Goal: Information Seeking & Learning: Learn about a topic

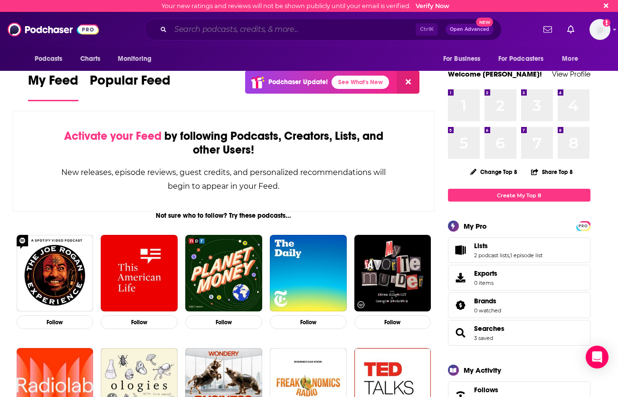
click at [189, 32] on input "Search podcasts, credits, & more..." at bounding box center [293, 29] width 245 height 15
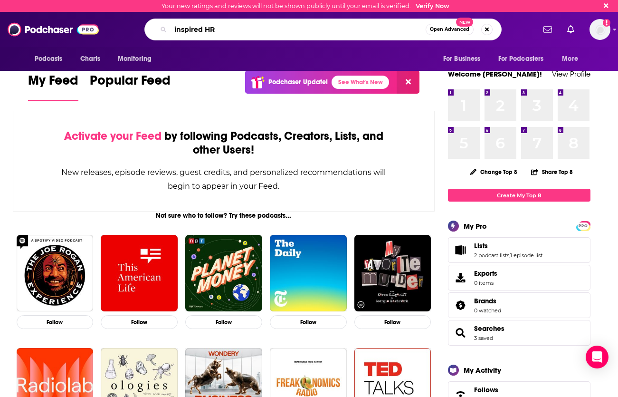
type input "inspired HR"
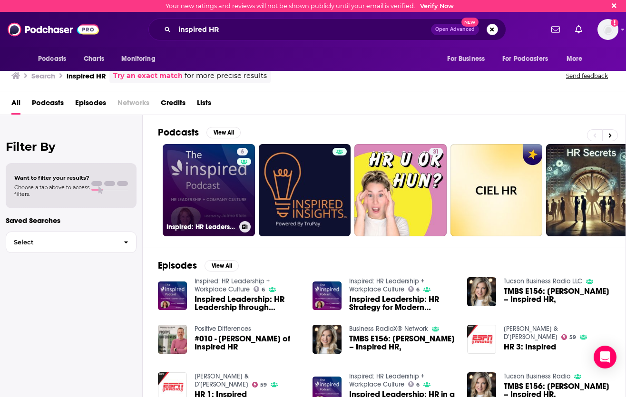
click at [209, 190] on link "6 Inspired: HR Leadership + Workplace Culture" at bounding box center [209, 190] width 92 height 92
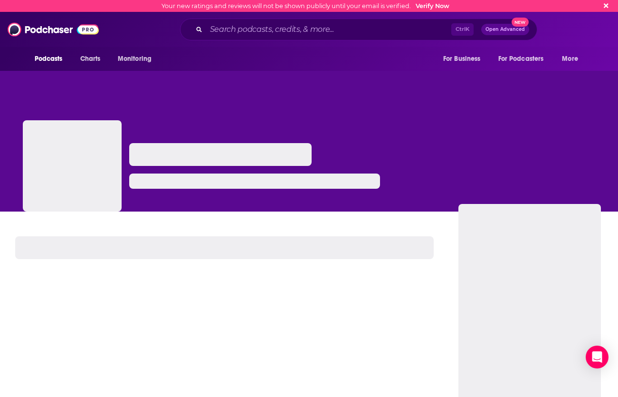
click at [308, 68] on div "Podcasts Charts Monitoring For Business For Podcasters More" at bounding box center [309, 59] width 608 height 24
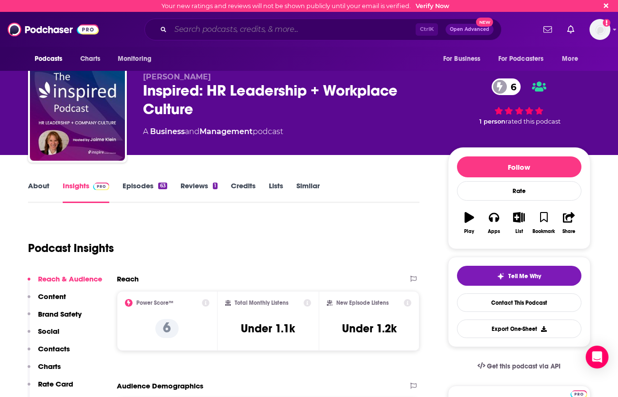
click at [248, 29] on input "Search podcasts, credits, & more..." at bounding box center [293, 29] width 245 height 15
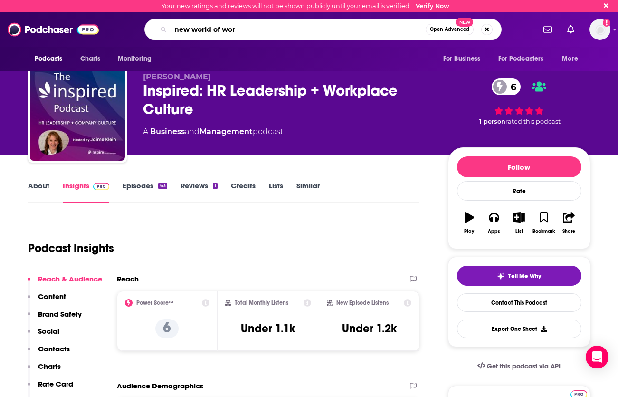
type input "new world of work"
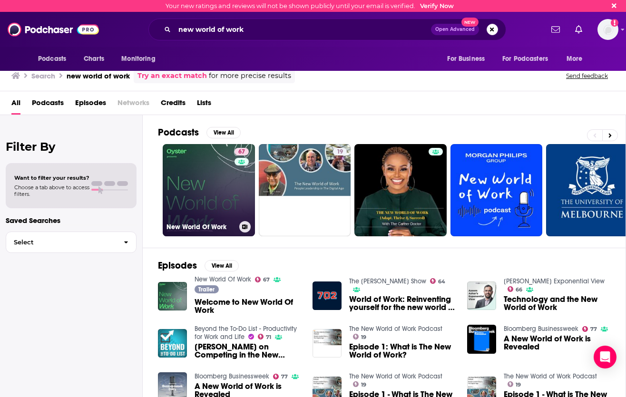
click at [211, 198] on link "67 New World Of Work" at bounding box center [209, 190] width 92 height 92
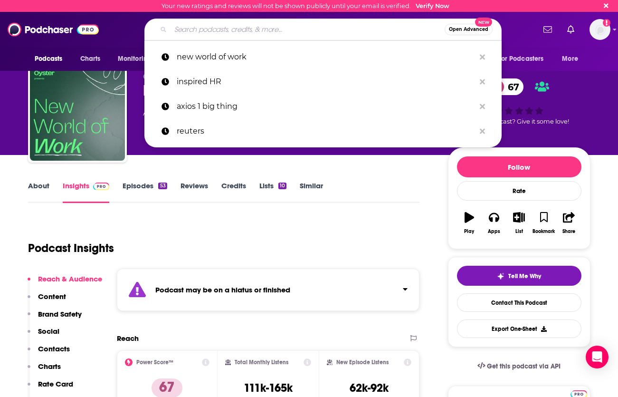
click at [257, 27] on input "Search podcasts, credits, & more..." at bounding box center [308, 29] width 274 height 15
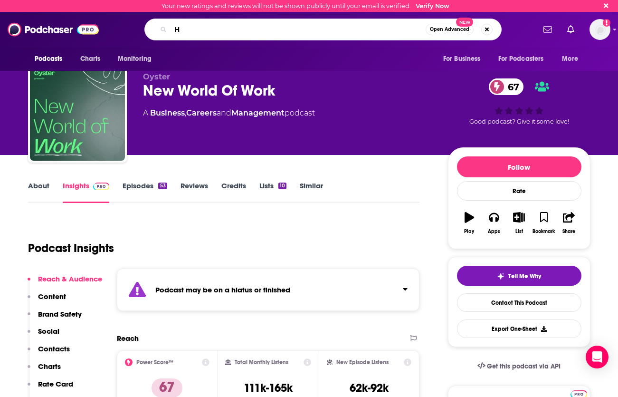
type input "HR"
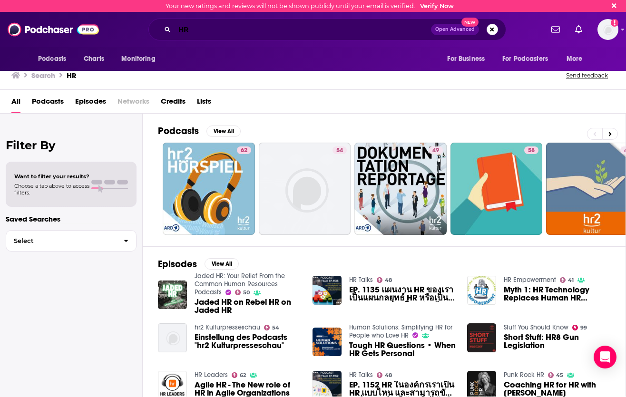
click at [216, 34] on input "HR" at bounding box center [302, 29] width 256 height 15
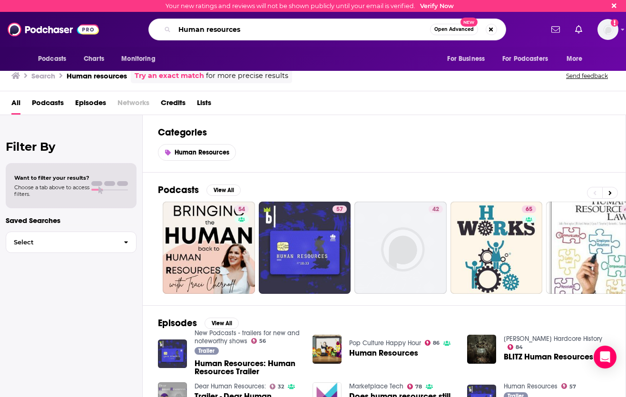
drag, startPoint x: 242, startPoint y: 33, endPoint x: 173, endPoint y: 22, distance: 70.7
click at [173, 22] on div "Human resources Open Advanced New" at bounding box center [326, 30] width 357 height 22
type input "DECODER"
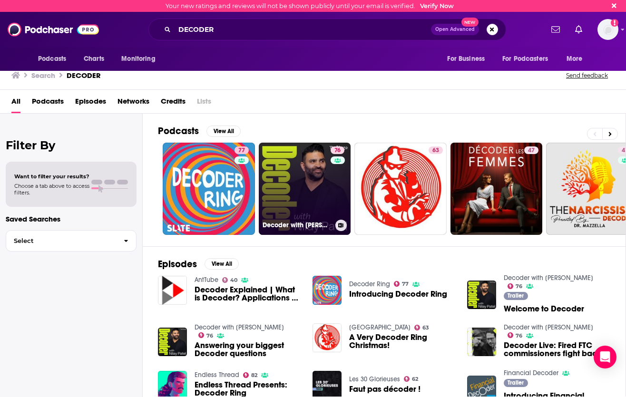
click at [301, 174] on link "76 Decoder with Nilay Patel" at bounding box center [305, 189] width 92 height 92
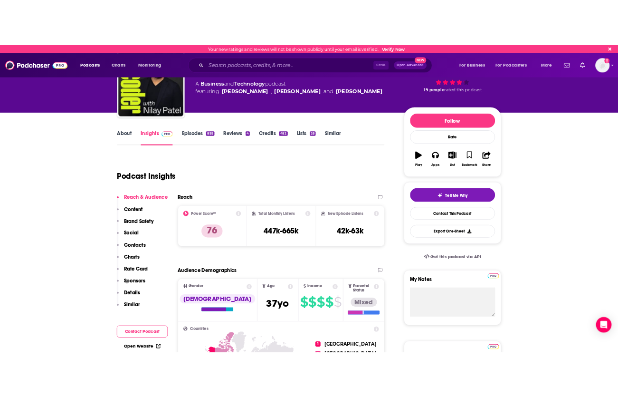
scroll to position [81, 0]
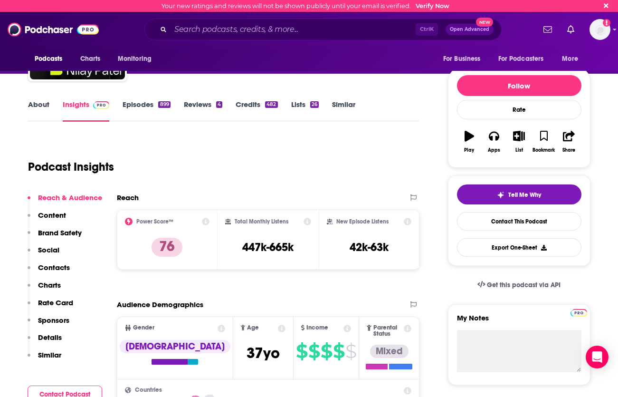
click at [263, 21] on div "Ctrl K Open Advanced New" at bounding box center [323, 30] width 357 height 22
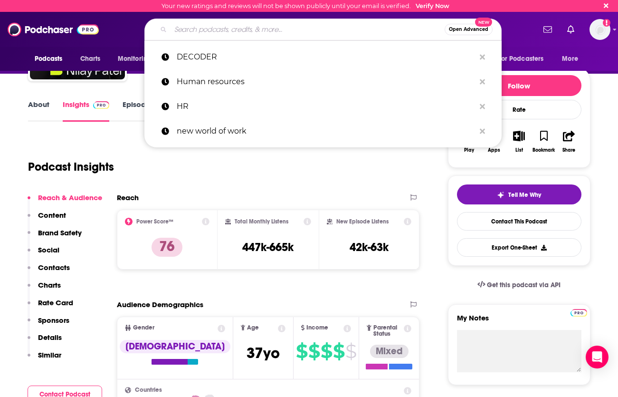
click at [263, 28] on input "Search podcasts, credits, & more..." at bounding box center [308, 29] width 274 height 15
paste input "Tools and Weapons with Brad Smith"
type input "Tools and Weapons with Brad Smith"
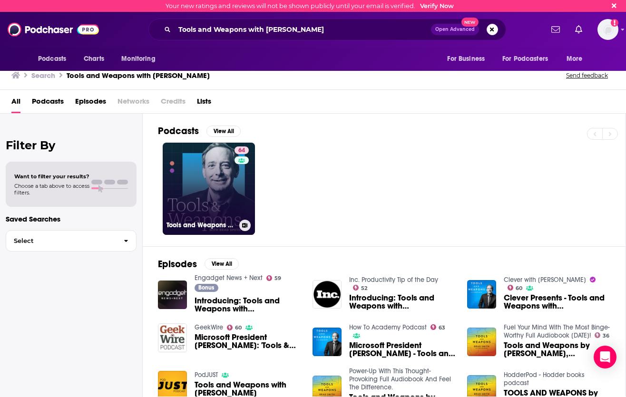
click at [239, 177] on div "64" at bounding box center [242, 182] width 17 height 73
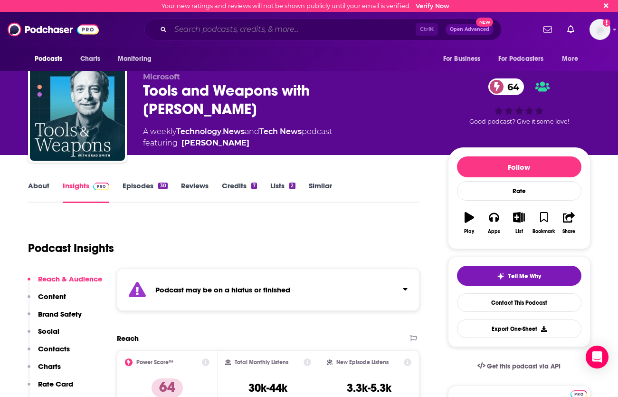
click at [207, 35] on input "Search podcasts, credits, & more..." at bounding box center [293, 29] width 245 height 15
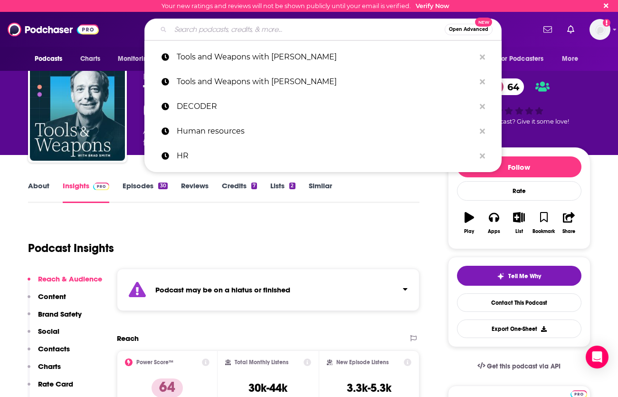
paste input "The Lex Fridman Podcast"
type input "The Lex Fridman Podcast"
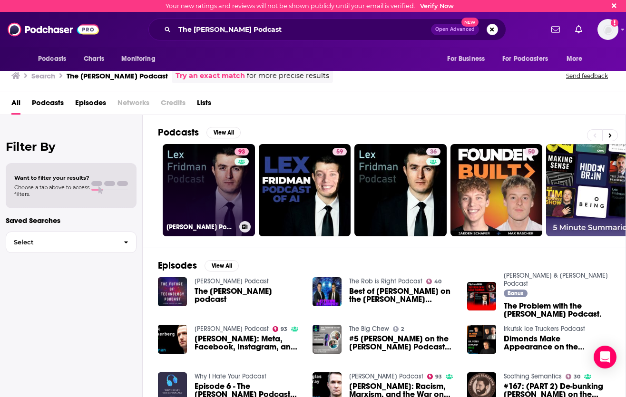
click at [220, 193] on link "93 Lex Fridman Podcast" at bounding box center [209, 190] width 92 height 92
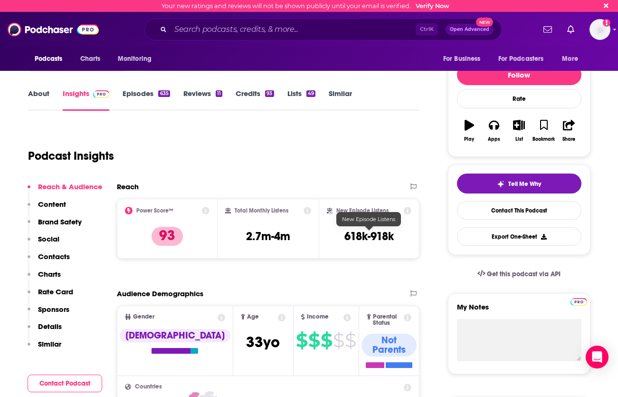
scroll to position [128, 0]
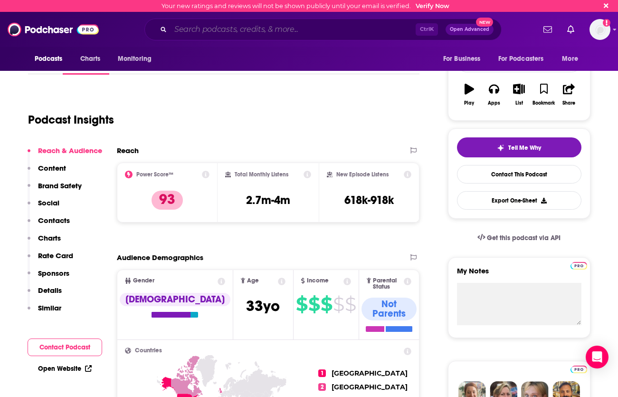
click at [207, 31] on input "Search podcasts, credits, & more..." at bounding box center [293, 29] width 245 height 15
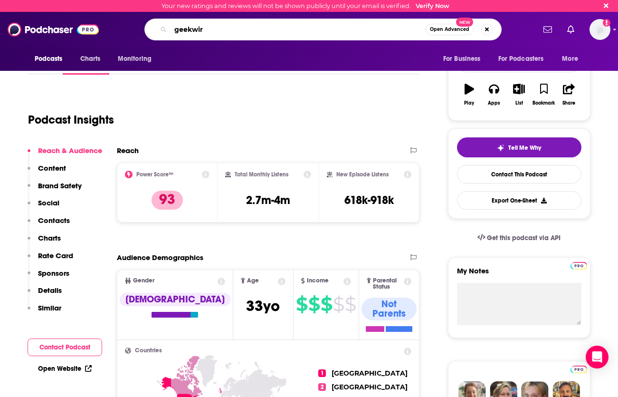
type input "geekwire"
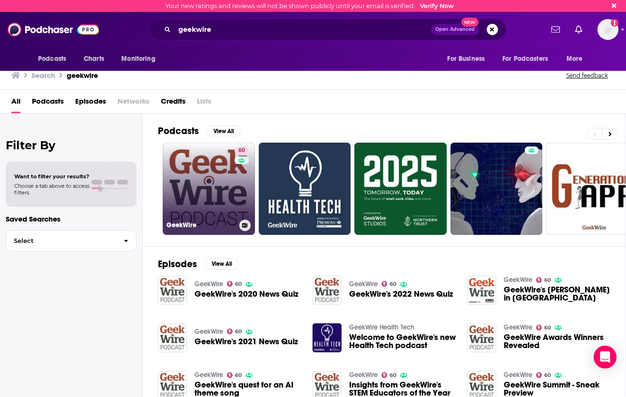
click at [210, 153] on link "60 GeekWire" at bounding box center [209, 189] width 92 height 92
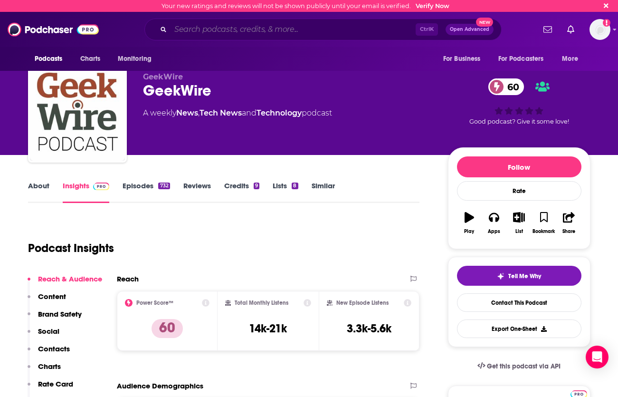
click at [319, 32] on input "Search podcasts, credits, & more..." at bounding box center [293, 29] width 245 height 15
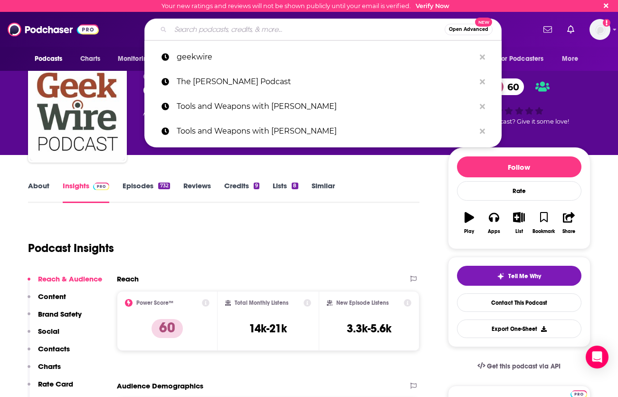
paste input "Tech Unheard"
type input "Tech Unheard"
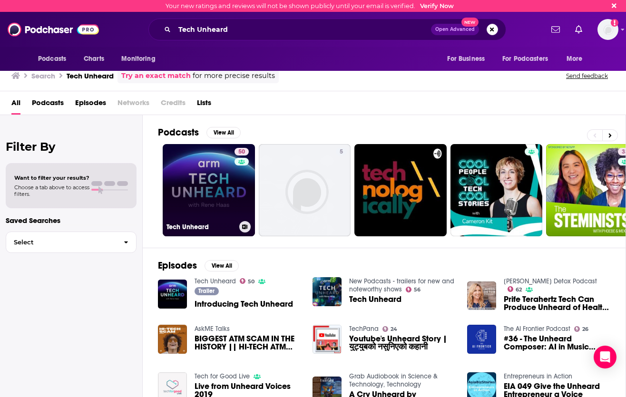
click at [225, 171] on link "50 Tech Unheard" at bounding box center [209, 190] width 92 height 92
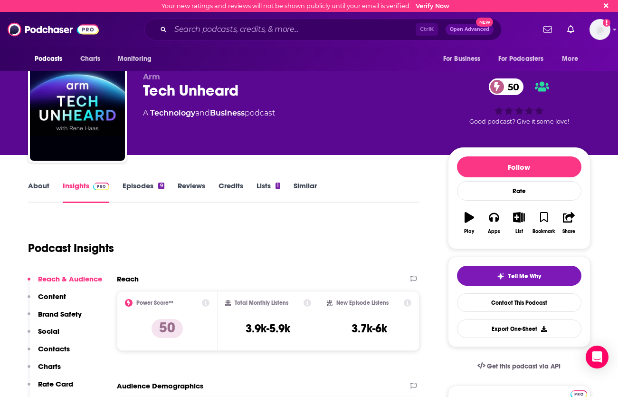
click at [311, 253] on div "Podcast Insights" at bounding box center [220, 242] width 385 height 48
click at [281, 26] on input "Search podcasts, credits, & more..." at bounding box center [293, 29] width 245 height 15
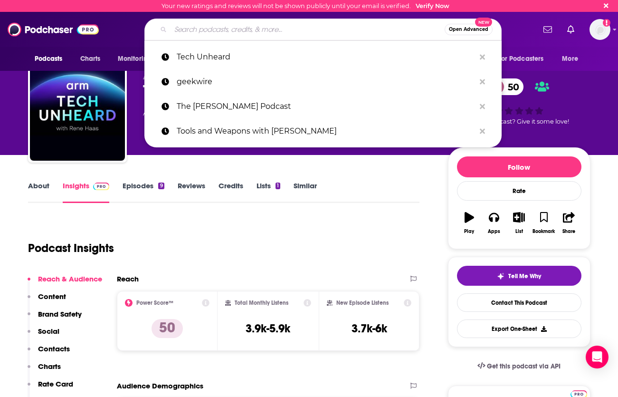
paste input "Unconfuse Me with Bill Gates"
type input "Unconfuse Me with Bill Gates"
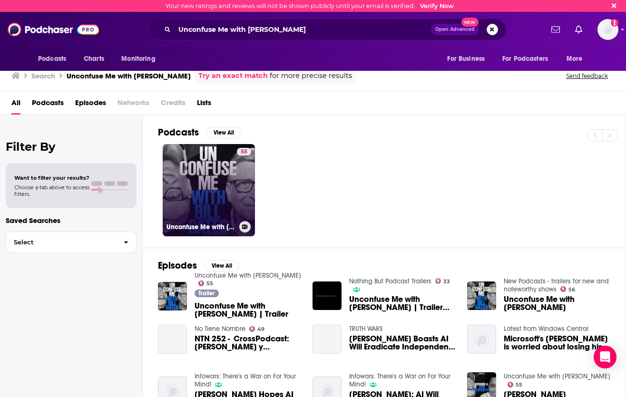
click at [222, 151] on link "55 Unconfuse Me with Bill Gates" at bounding box center [209, 190] width 92 height 92
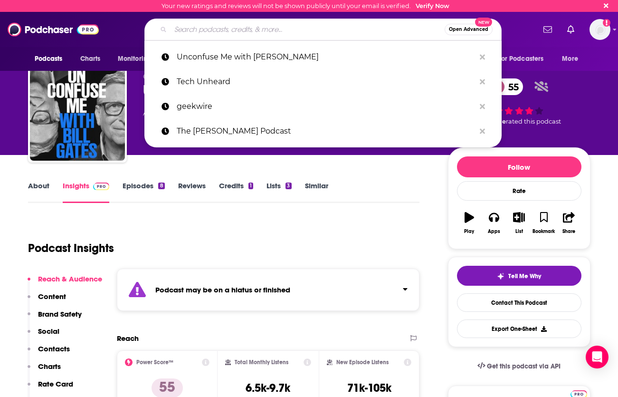
click at [266, 29] on input "Search podcasts, credits, & more..." at bounding box center [308, 29] width 274 height 15
paste input "The Times Tech Podcast"
type input "The Times Tech Podcast"
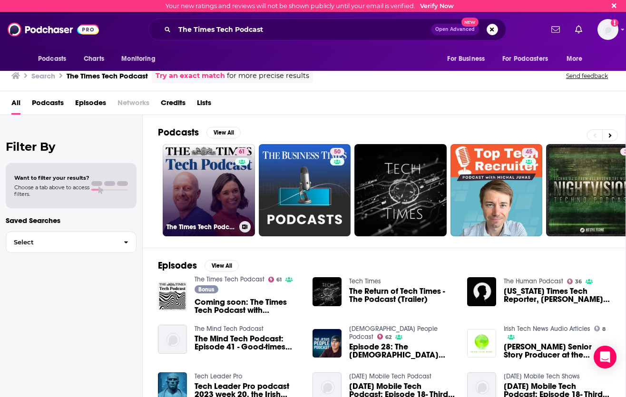
click at [218, 180] on link "61 The Times Tech Podcast" at bounding box center [209, 190] width 92 height 92
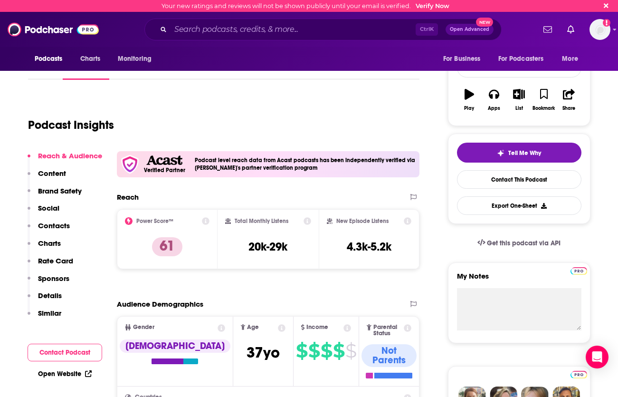
scroll to position [95, 0]
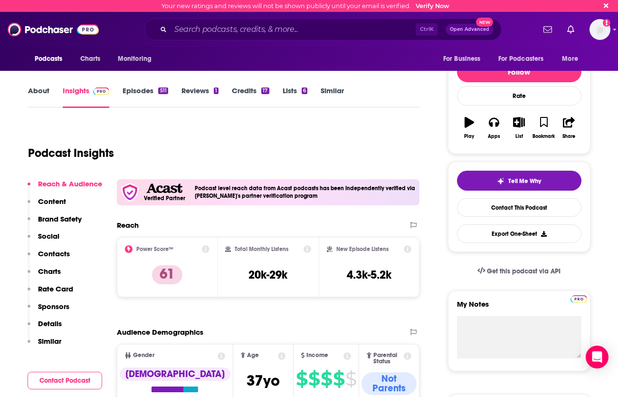
click at [274, 145] on div "Podcast Insights" at bounding box center [220, 147] width 385 height 48
click at [98, 55] on span "Charts" at bounding box center [90, 58] width 20 height 13
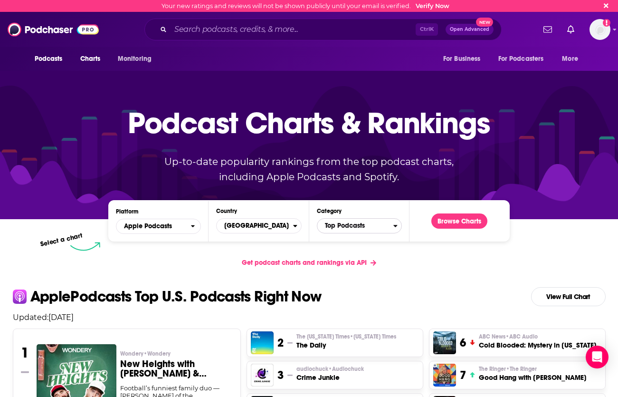
click at [367, 225] on span "Top Podcasts" at bounding box center [356, 226] width 76 height 16
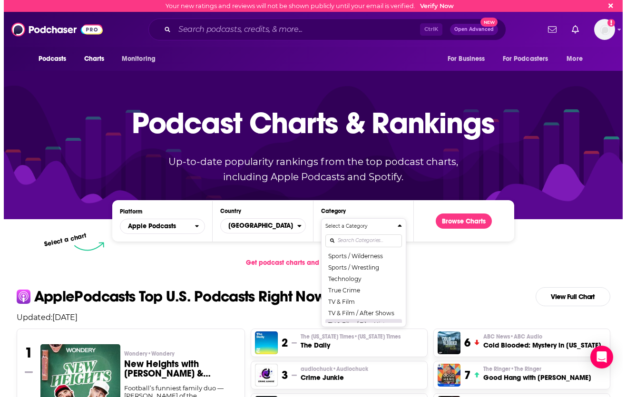
scroll to position [1213, 0]
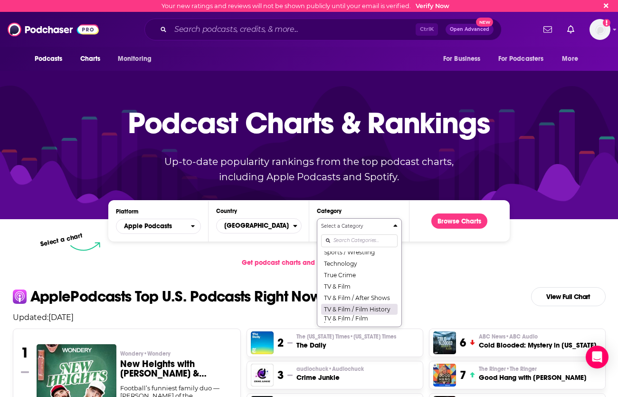
click at [369, 269] on button "Technology" at bounding box center [359, 263] width 77 height 11
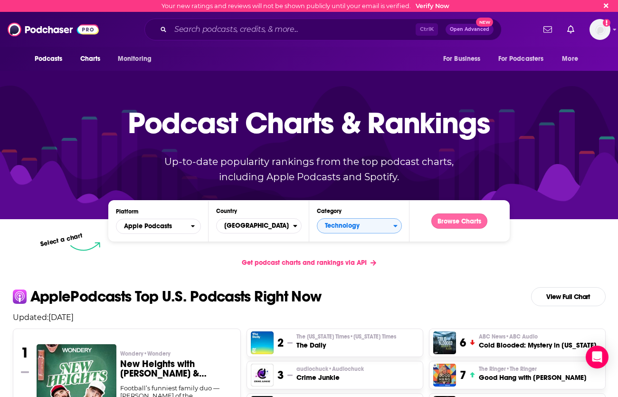
click at [444, 223] on button "Browse Charts" at bounding box center [460, 220] width 56 height 15
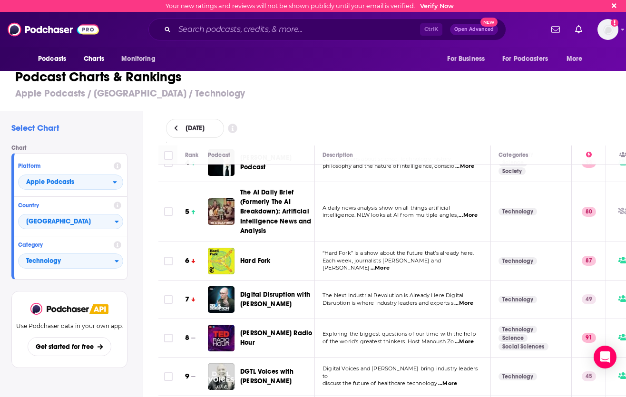
scroll to position [190, 0]
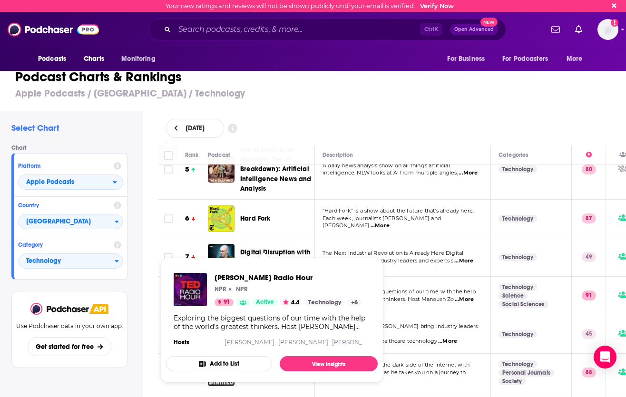
drag, startPoint x: 261, startPoint y: 283, endPoint x: 183, endPoint y: 260, distance: 81.7
click at [139, 240] on div "Select Chart Chart Platform Apple Podcasts Country United States Category Techn…" at bounding box center [71, 280] width 143 height 339
drag, startPoint x: 218, startPoint y: 279, endPoint x: 156, endPoint y: 242, distance: 71.8
click at [154, 240] on div "Rank Podcast Description Categories 1 All-In with Chamath, Jason, Sacks & Fried…" at bounding box center [392, 271] width 483 height 252
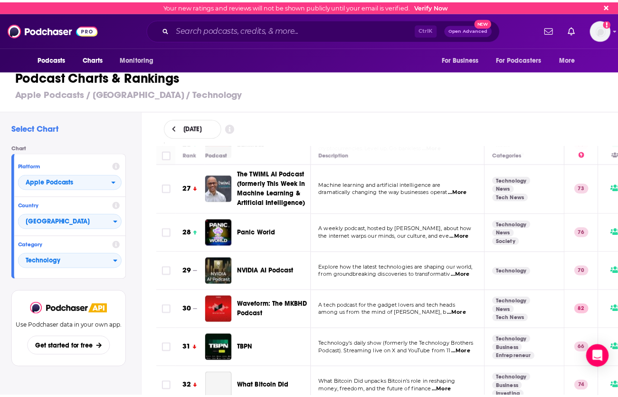
scroll to position [1046, 0]
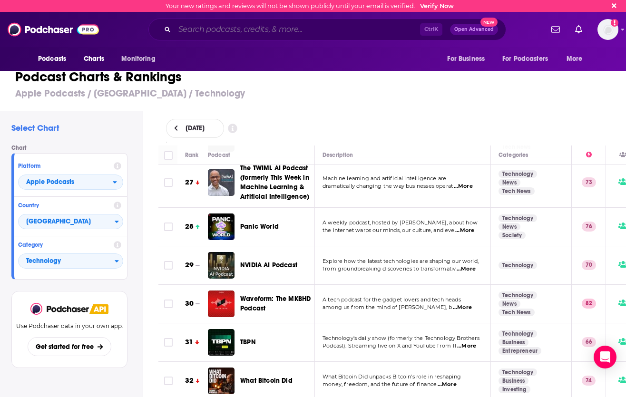
click at [208, 29] on input "Search podcasts, credits, & more..." at bounding box center [296, 29] width 245 height 15
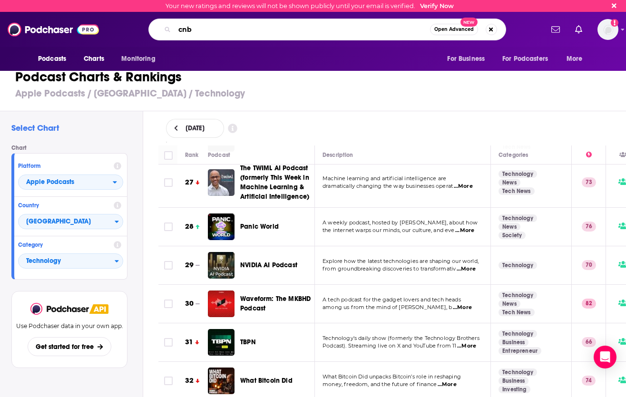
type input "cnbc"
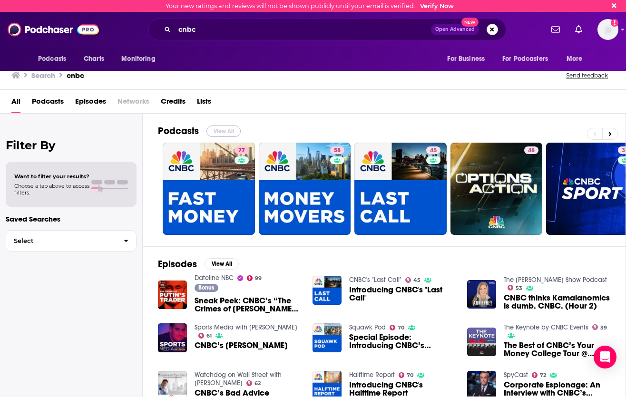
click at [221, 126] on button "View All" at bounding box center [223, 130] width 34 height 11
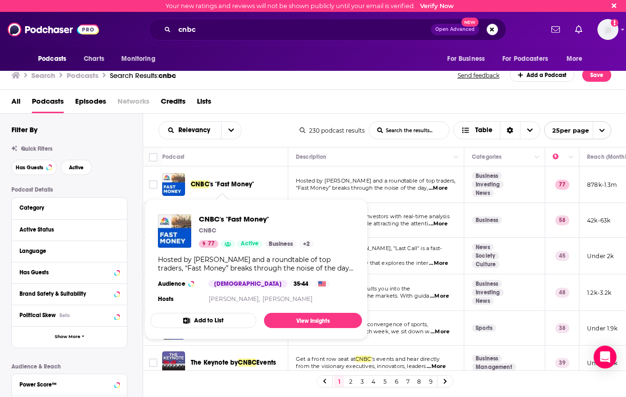
click at [234, 183] on span "'s "Fast Money"" at bounding box center [231, 184] width 45 height 8
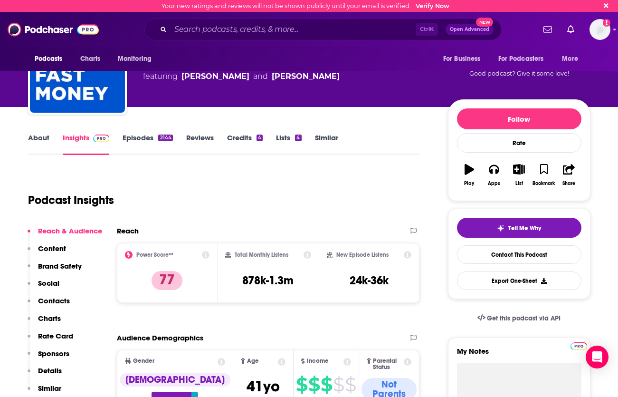
scroll to position [48, 0]
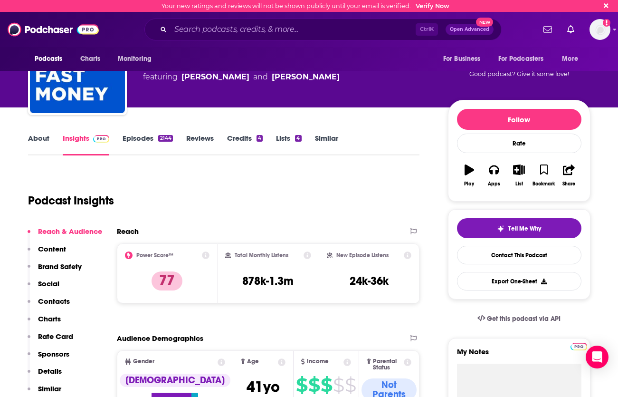
click at [214, 208] on div "Podcast Insights" at bounding box center [220, 195] width 385 height 48
click at [38, 145] on link "About" at bounding box center [38, 145] width 21 height 22
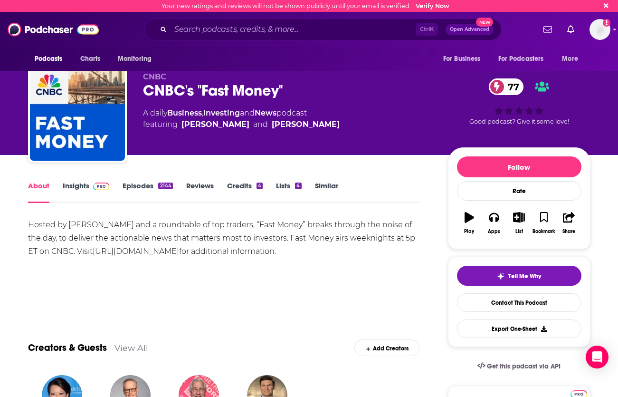
click at [136, 183] on link "Episodes 2144" at bounding box center [148, 192] width 50 height 22
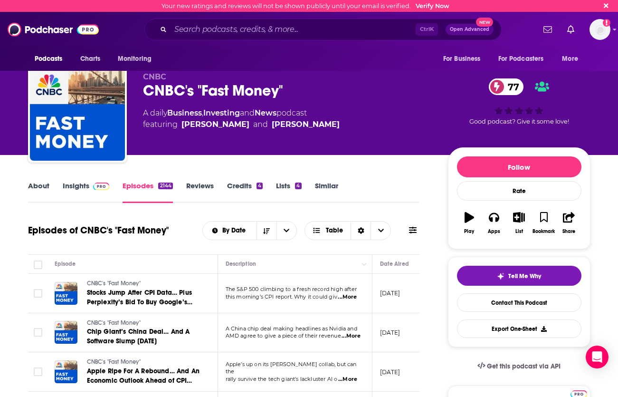
click at [372, 183] on div "About Insights Episodes 2144 Reviews Credits 4 Lists 4 Similar" at bounding box center [224, 191] width 392 height 23
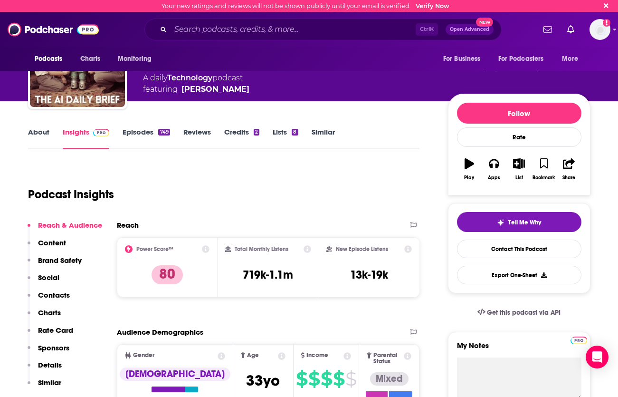
scroll to position [48, 0]
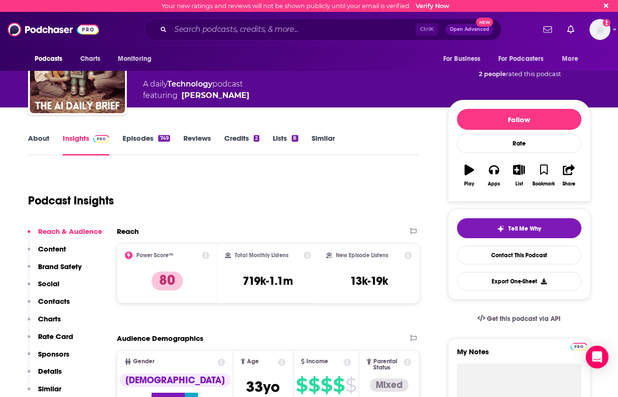
click at [228, 138] on link "Credits 2" at bounding box center [241, 145] width 35 height 22
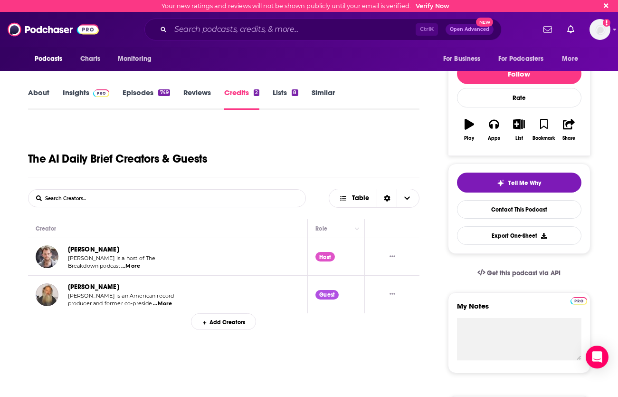
scroll to position [95, 0]
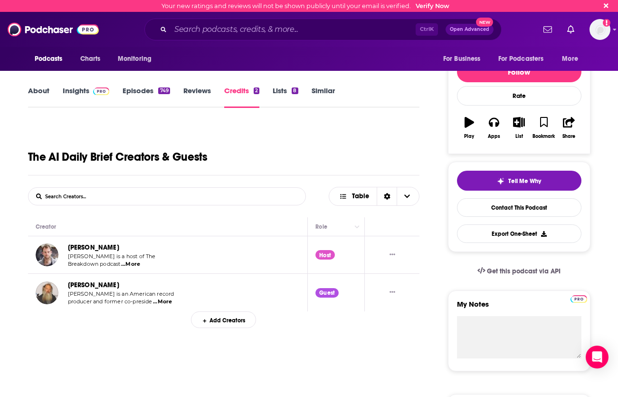
drag, startPoint x: 40, startPoint y: 90, endPoint x: 88, endPoint y: 86, distance: 47.7
click at [40, 90] on link "About" at bounding box center [38, 97] width 21 height 22
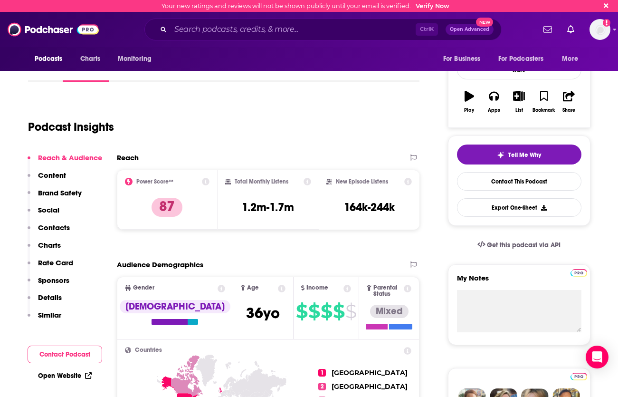
scroll to position [143, 0]
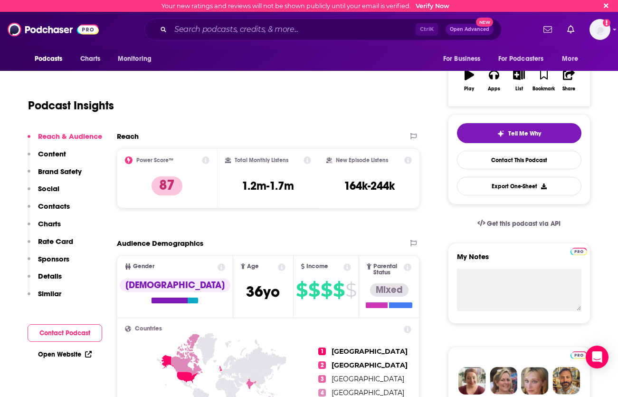
click at [245, 120] on div "Podcast Insights" at bounding box center [220, 100] width 385 height 48
